Goal: Information Seeking & Learning: Understand process/instructions

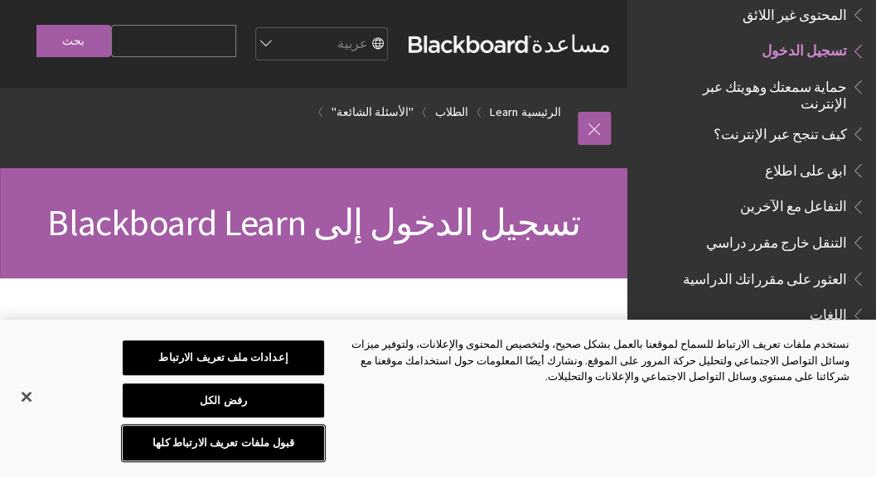
click at [231, 453] on button "قبول ملفات تعريف الارتباط كلها" at bounding box center [223, 443] width 201 height 35
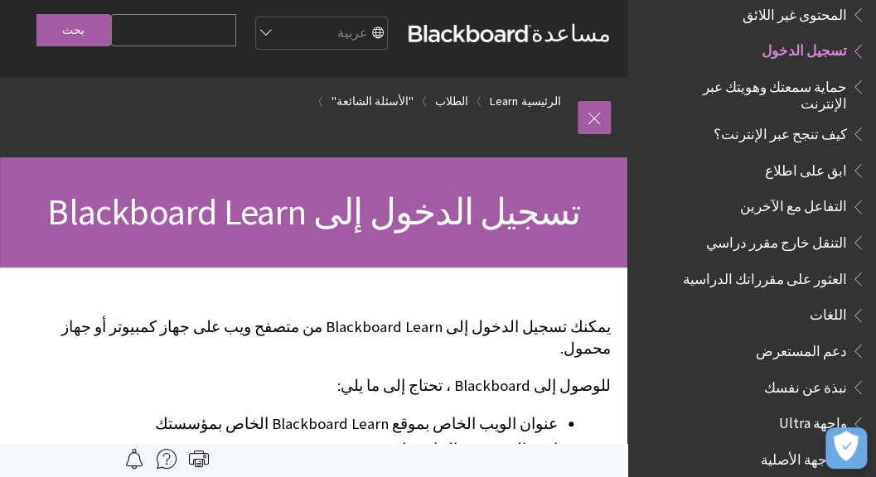
scroll to position [7, 0]
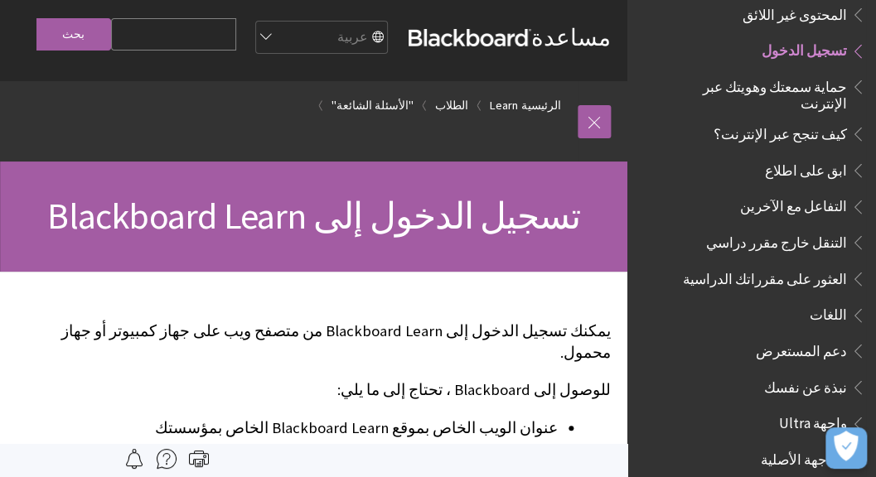
click at [829, 37] on span "تسجيل الدخول" at bounding box center [804, 48] width 85 height 22
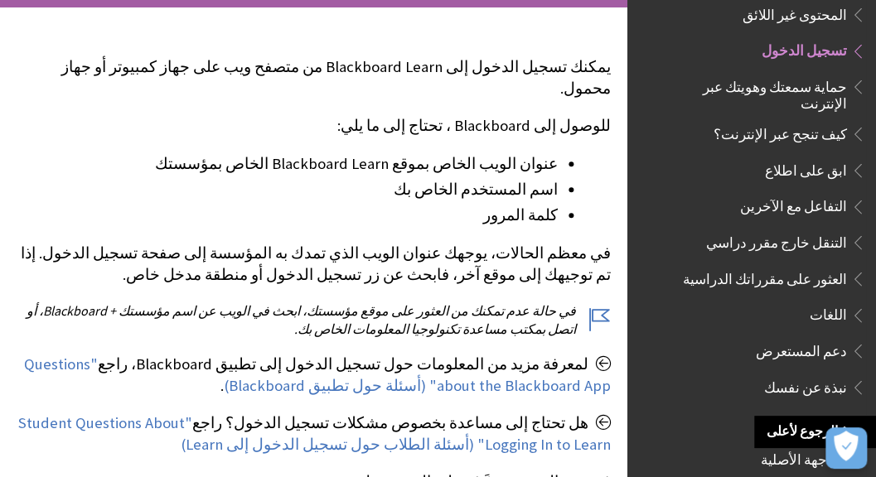
scroll to position [272, 0]
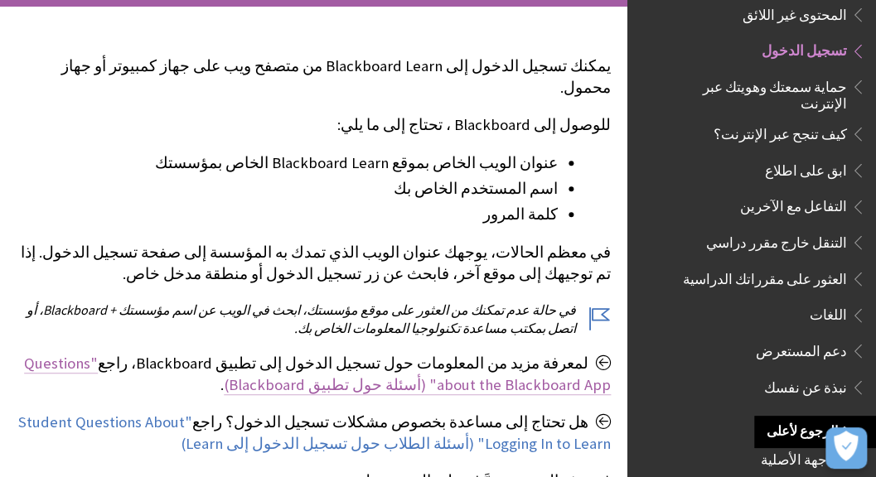
click at [164, 354] on link ""Questions about the Blackboard App" (أسئلة حول تطبيق Blackboard)" at bounding box center [317, 374] width 587 height 41
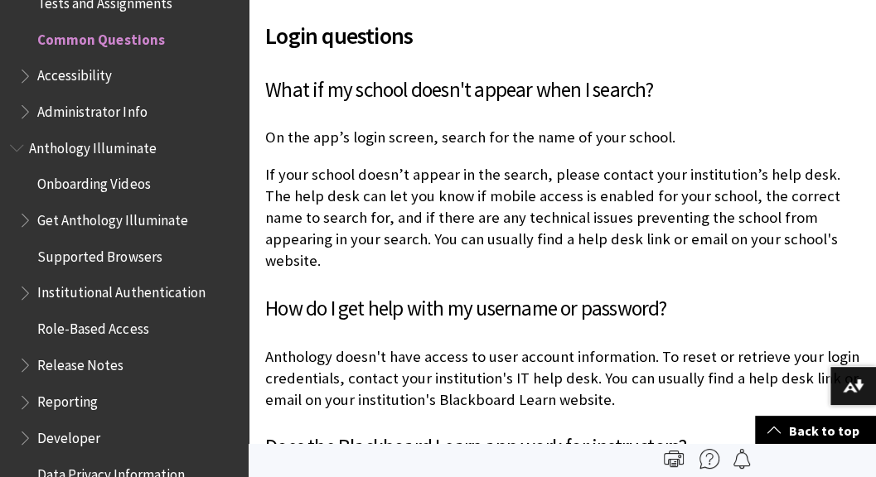
scroll to position [991, 0]
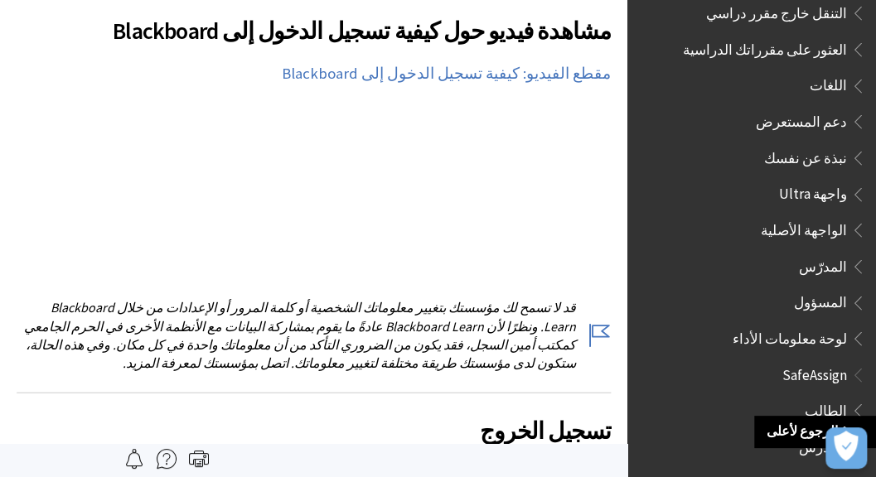
scroll to position [671, 0]
